Goal: Find contact information: Find contact information

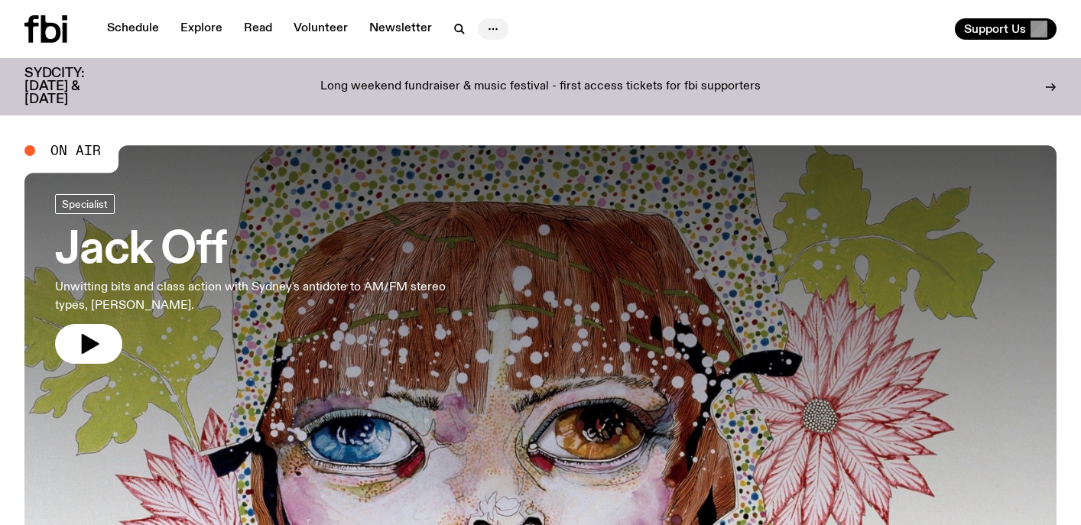
click at [487, 28] on icon "button" at bounding box center [493, 29] width 18 height 18
click at [483, 80] on link "Contact" at bounding box center [493, 86] width 76 height 21
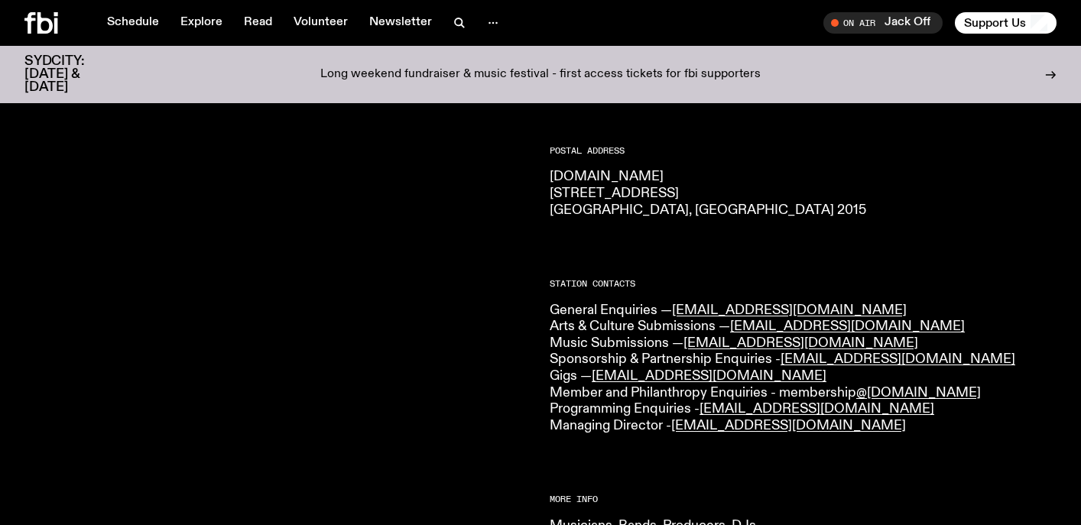
scroll to position [233, 0]
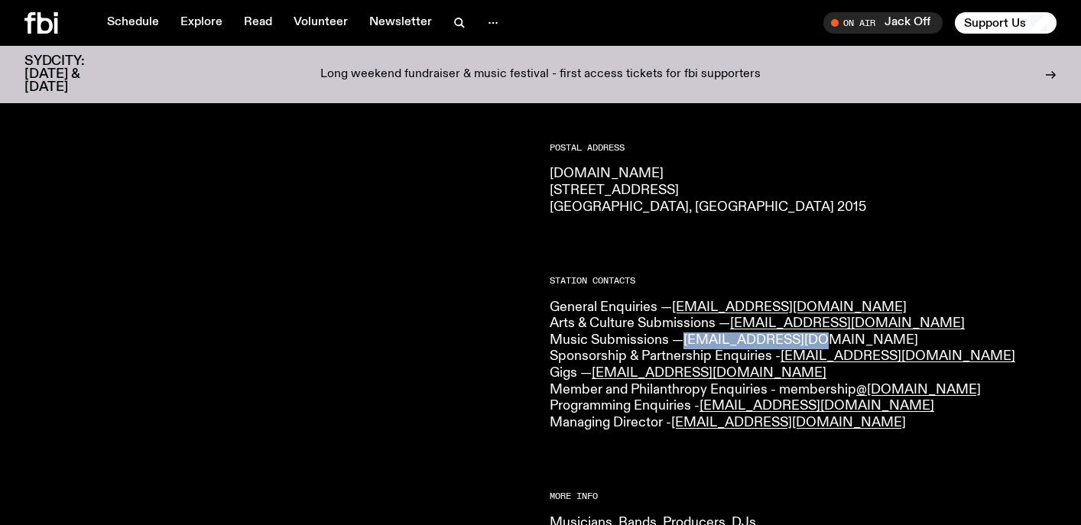
drag, startPoint x: 820, startPoint y: 342, endPoint x: 689, endPoint y: 339, distance: 131.5
click at [689, 339] on p "General Enquiries — [EMAIL_ADDRESS][DOMAIN_NAME] Arts & Culture Submissions — […" at bounding box center [803, 366] width 507 height 132
copy link "[EMAIL_ADDRESS][DOMAIN_NAME]"
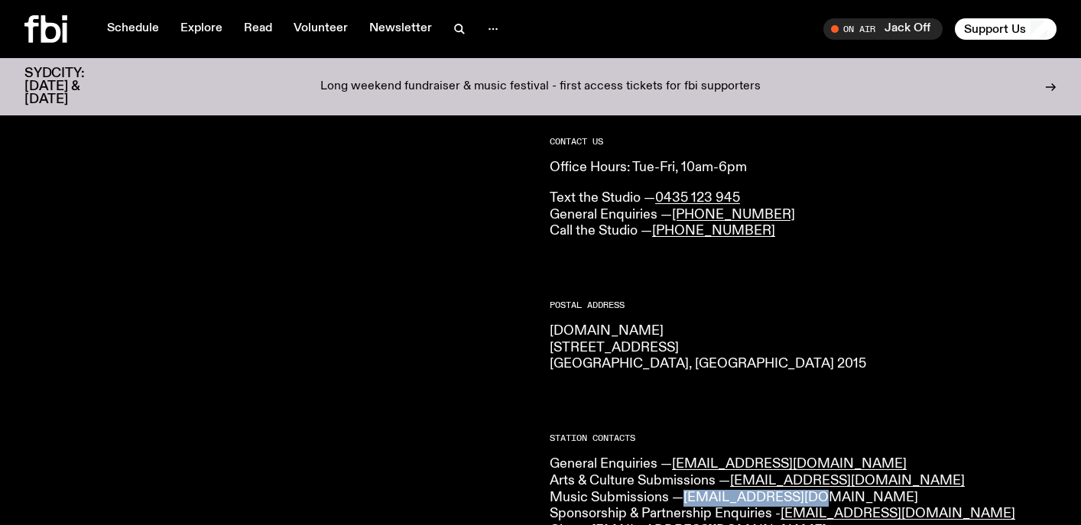
scroll to position [0, 0]
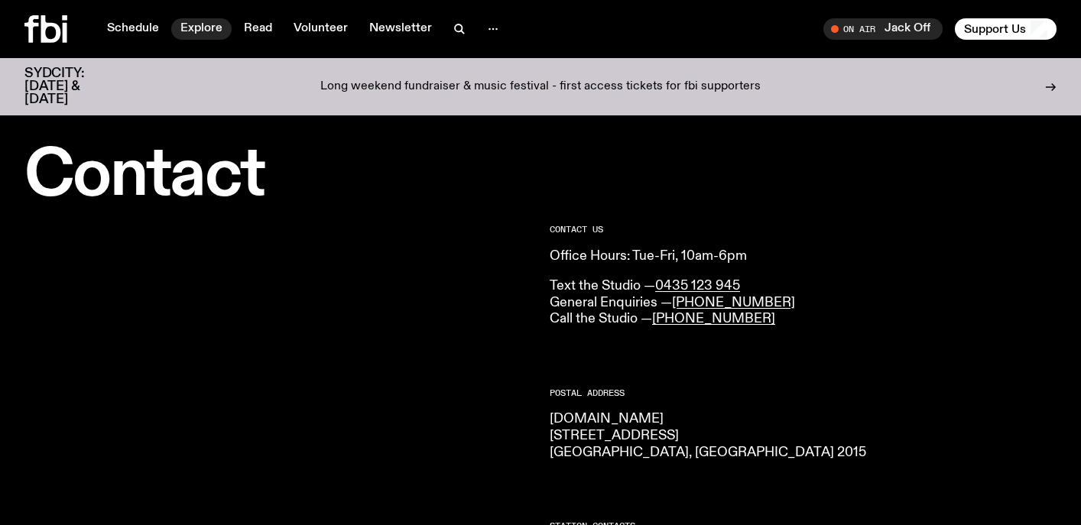
click at [199, 20] on link "Explore" at bounding box center [201, 28] width 60 height 21
